Goal: Task Accomplishment & Management: Use online tool/utility

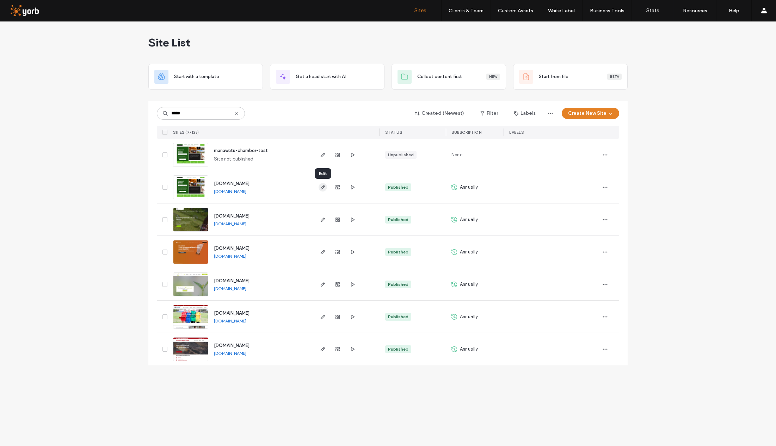
type input "*****"
click at [323, 187] on icon "button" at bounding box center [323, 188] width 6 height 6
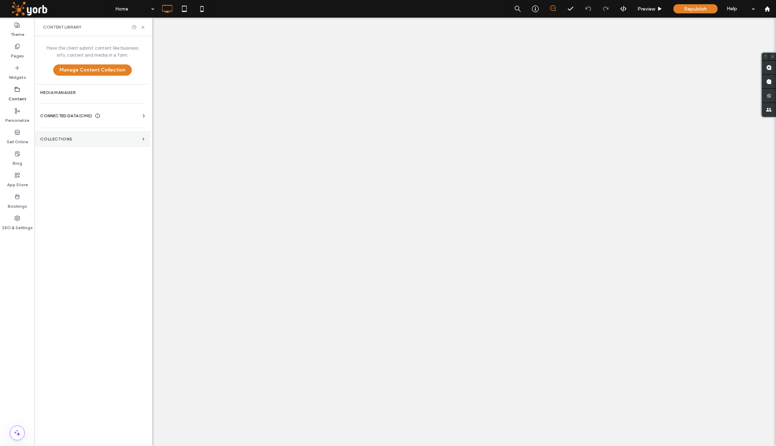
click at [79, 135] on section "Collections" at bounding box center [93, 139] width 116 height 16
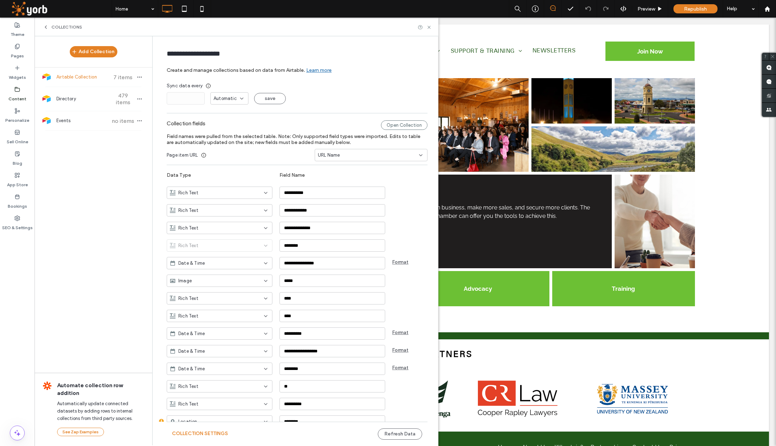
click at [101, 75] on span "Airtable Collection" at bounding box center [82, 77] width 52 height 7
click at [385, 432] on button "Refresh Data" at bounding box center [400, 434] width 44 height 11
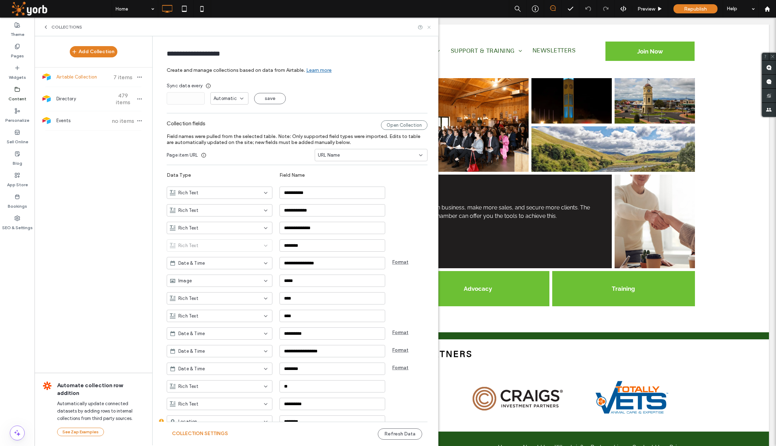
click at [429, 26] on icon at bounding box center [428, 27] width 5 height 5
